Goal: Task Accomplishment & Management: Manage account settings

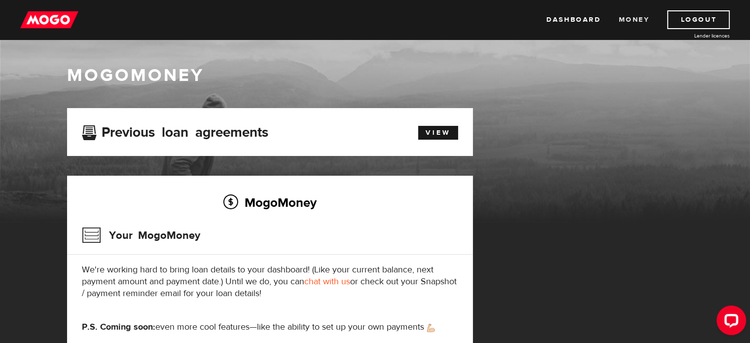
click at [633, 15] on link "Money" at bounding box center [633, 19] width 31 height 19
click at [586, 17] on link "Dashboard" at bounding box center [573, 19] width 54 height 19
click at [441, 135] on link "View" at bounding box center [438, 133] width 40 height 14
